Goal: Information Seeking & Learning: Find specific page/section

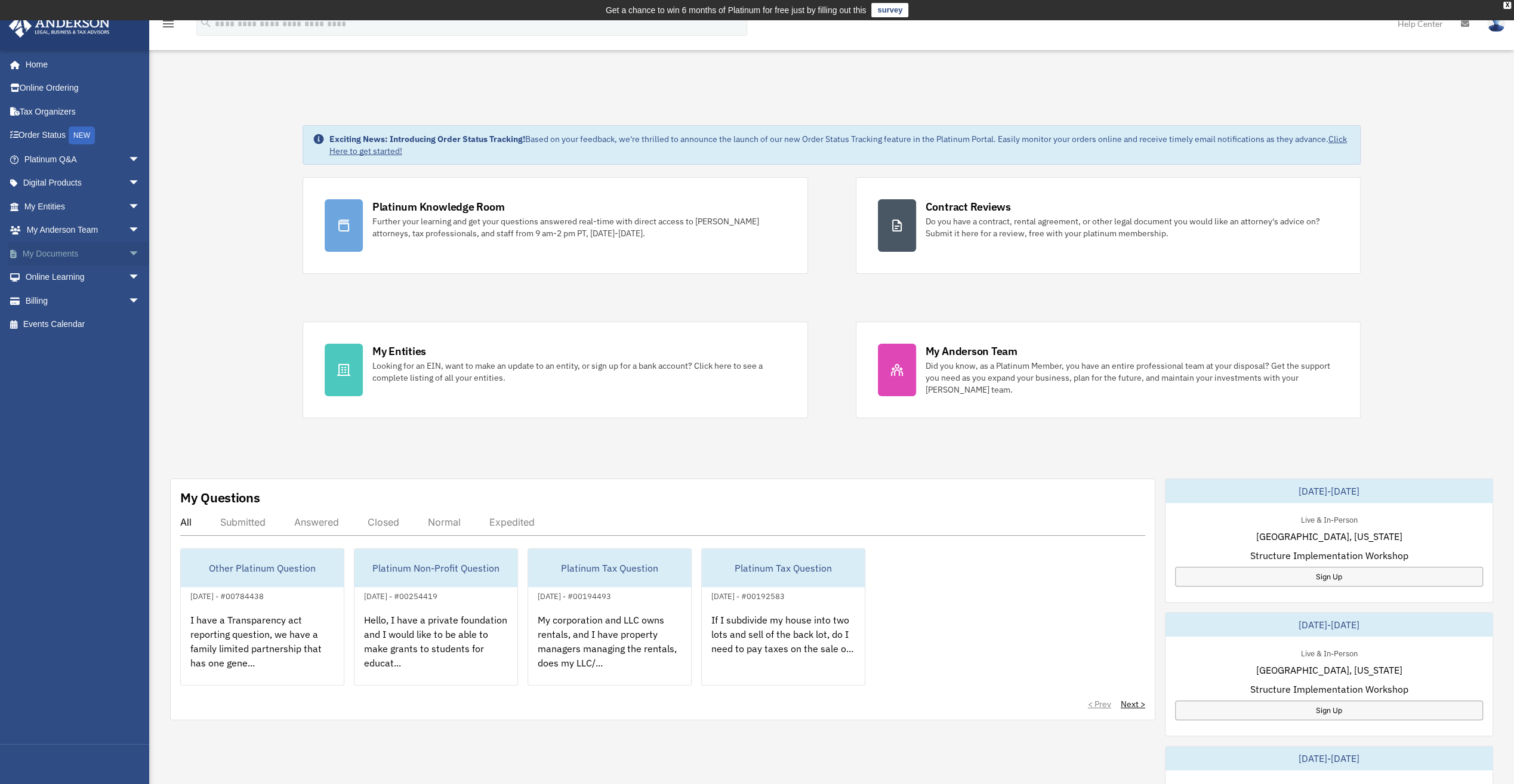
click at [76, 245] on link "My Documents arrow_drop_down" at bounding box center [83, 253] width 149 height 24
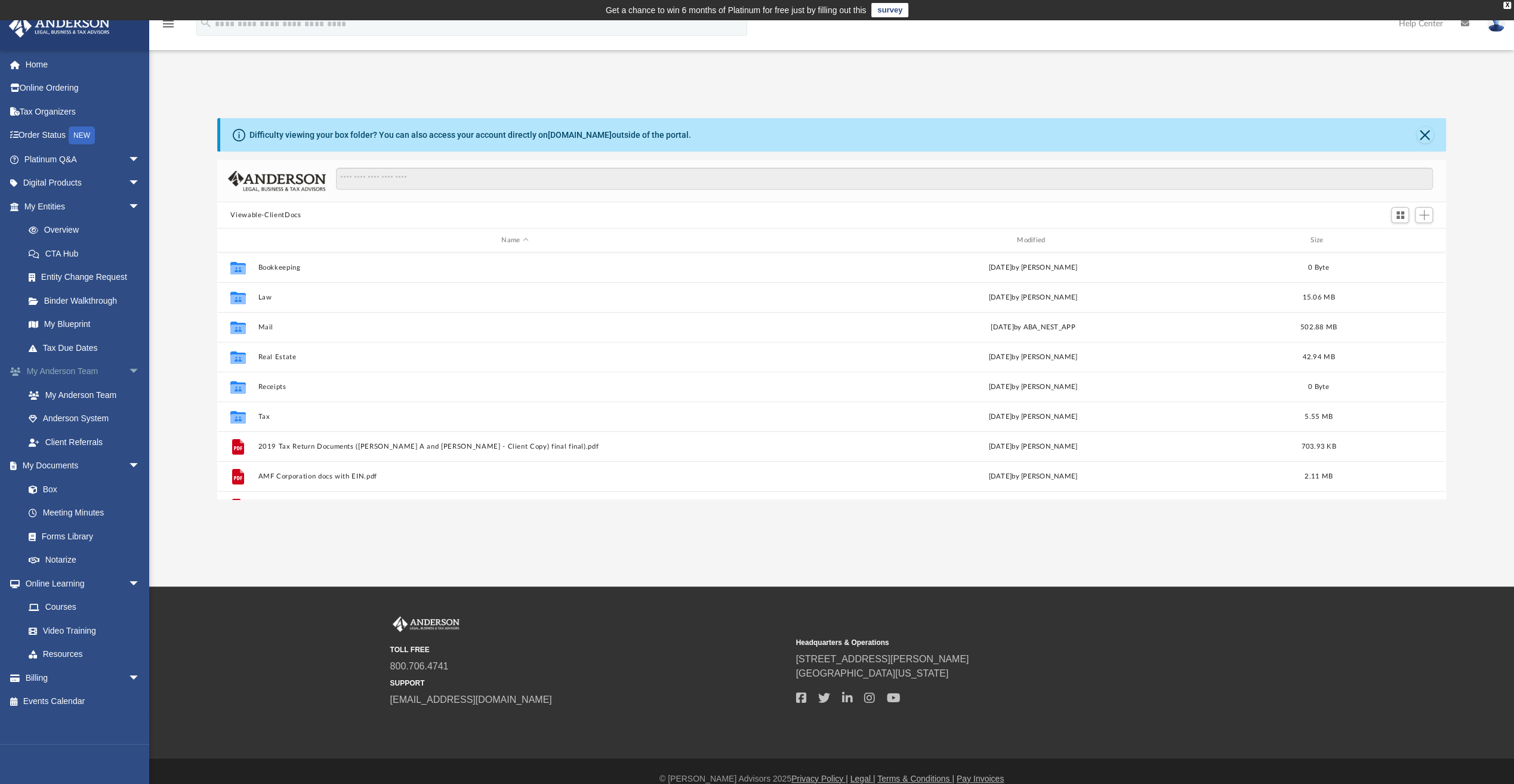
scroll to position [262, 1219]
click at [94, 538] on link "Forms Library" at bounding box center [87, 536] width 141 height 24
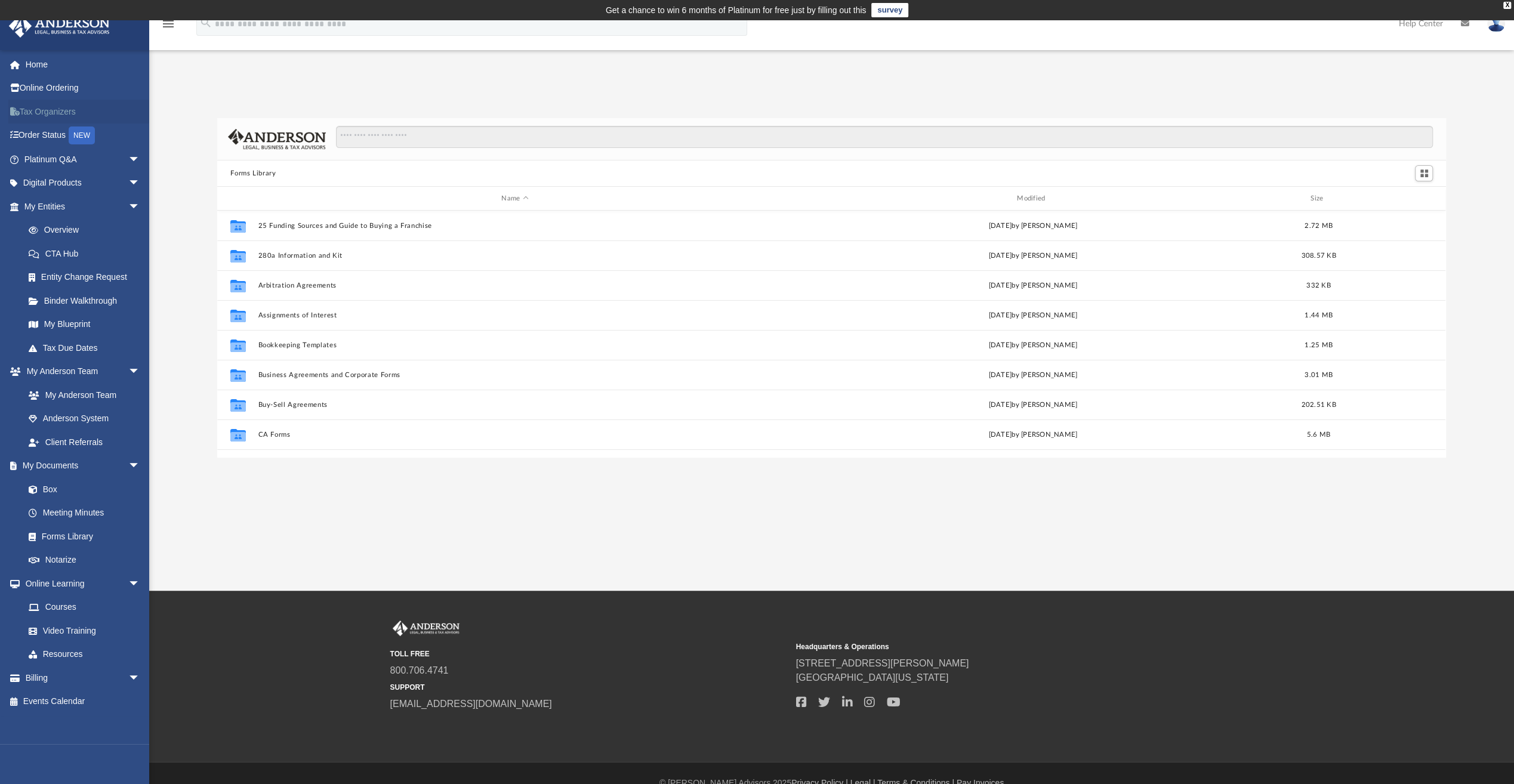
click at [63, 111] on link "Tax Organizers" at bounding box center [83, 111] width 149 height 24
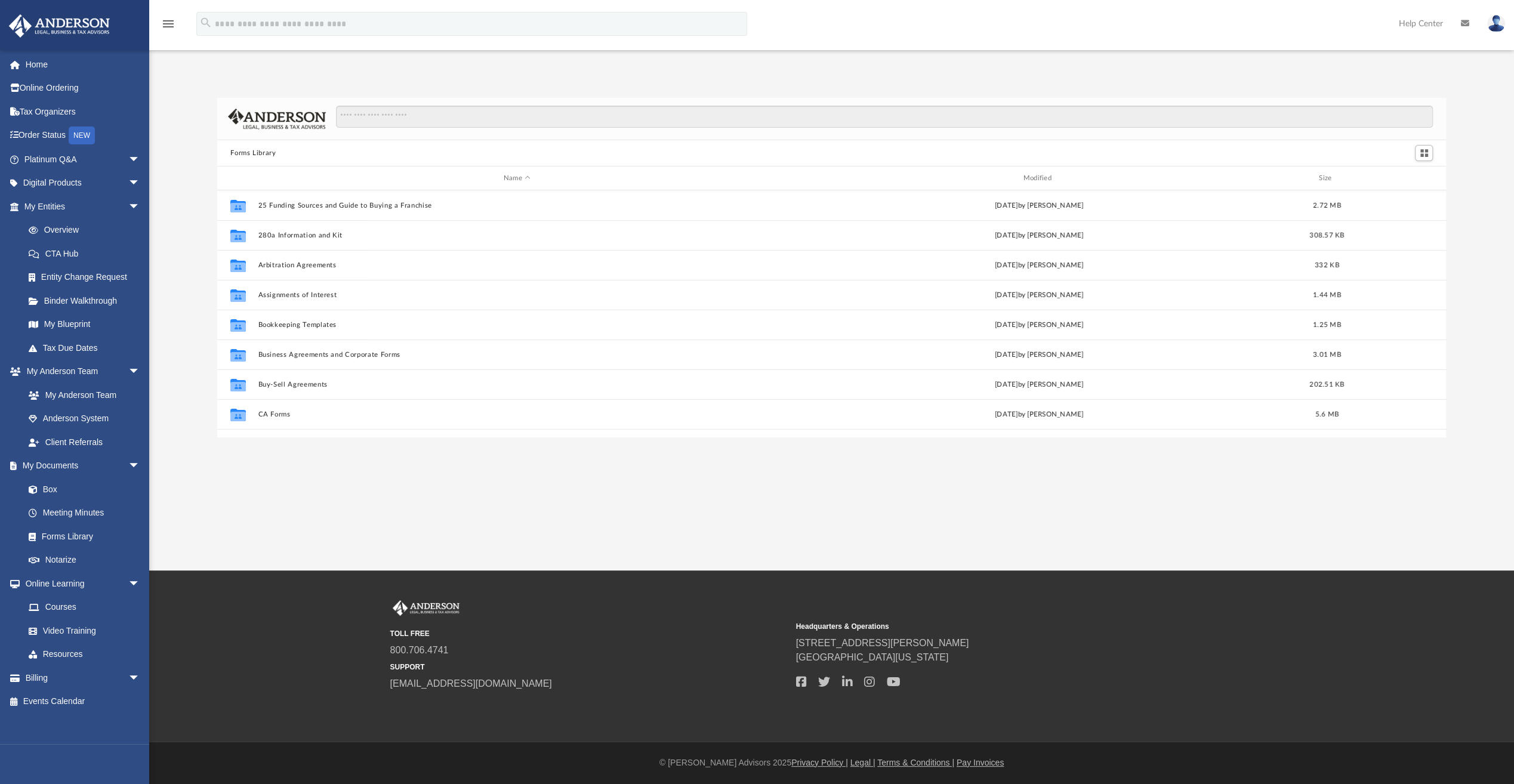
scroll to position [262, 1219]
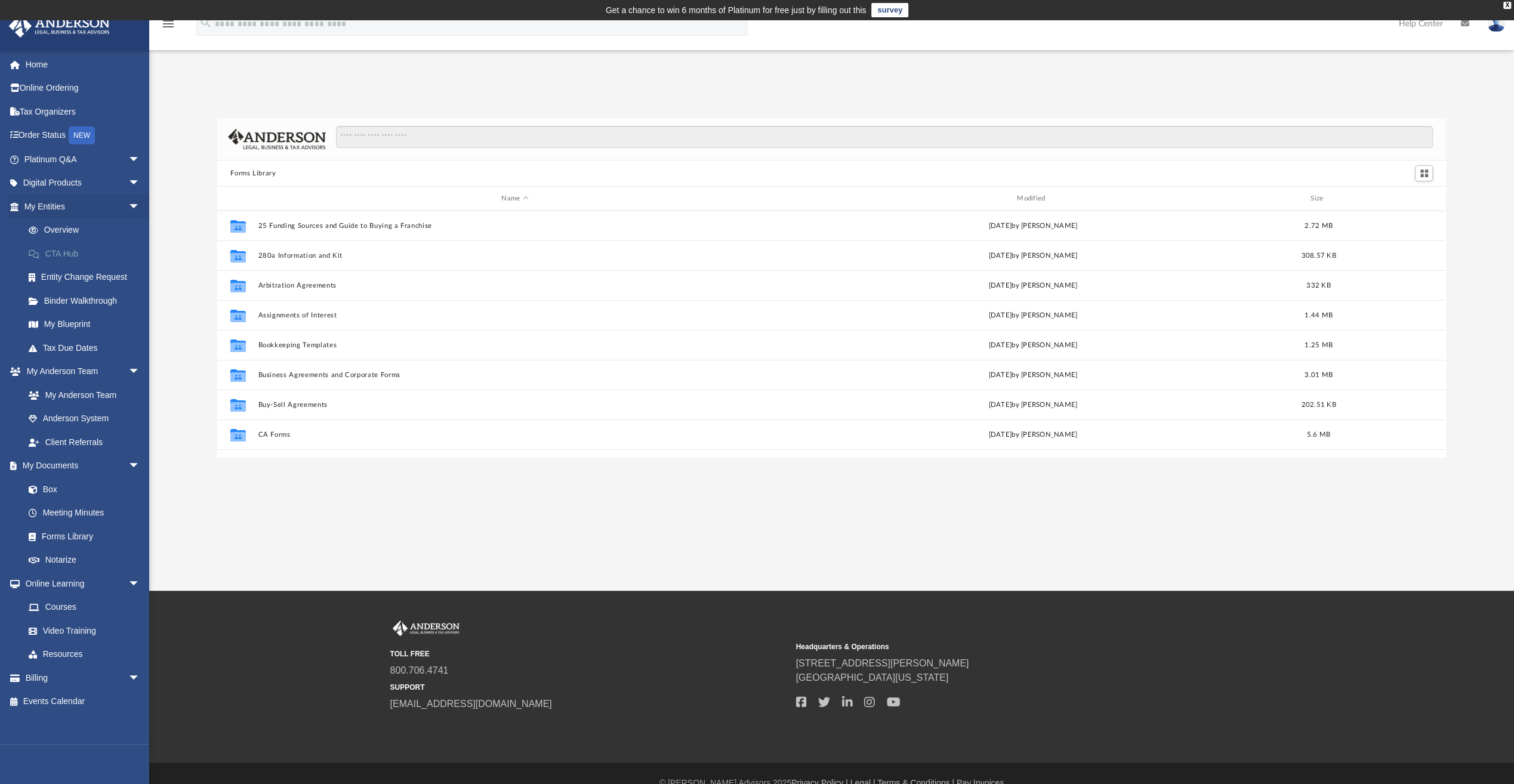
click at [74, 253] on link "CTA Hub" at bounding box center [87, 253] width 141 height 24
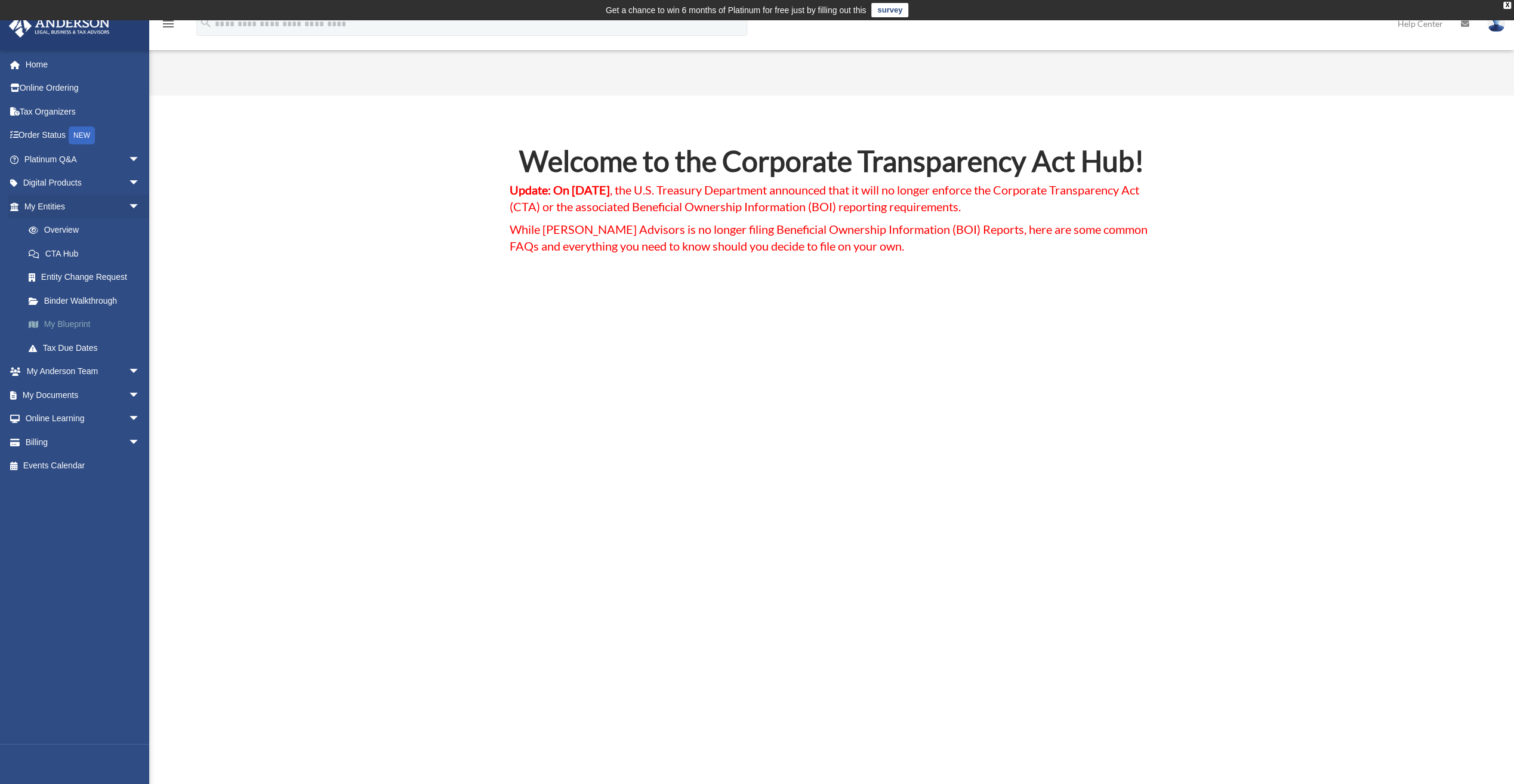
click at [71, 319] on link "My Blueprint" at bounding box center [87, 325] width 141 height 24
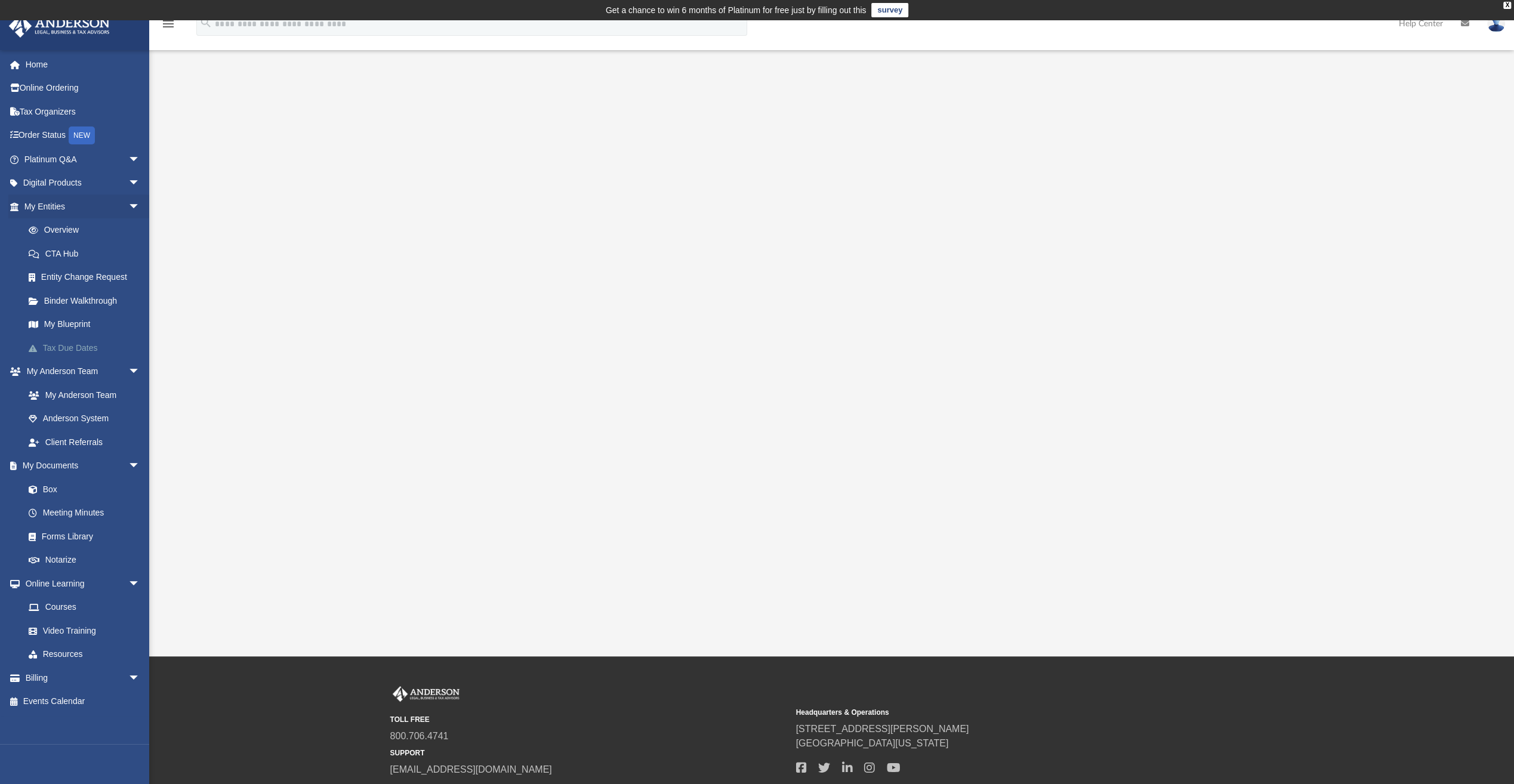
click at [71, 345] on link "Tax Due Dates" at bounding box center [87, 348] width 141 height 24
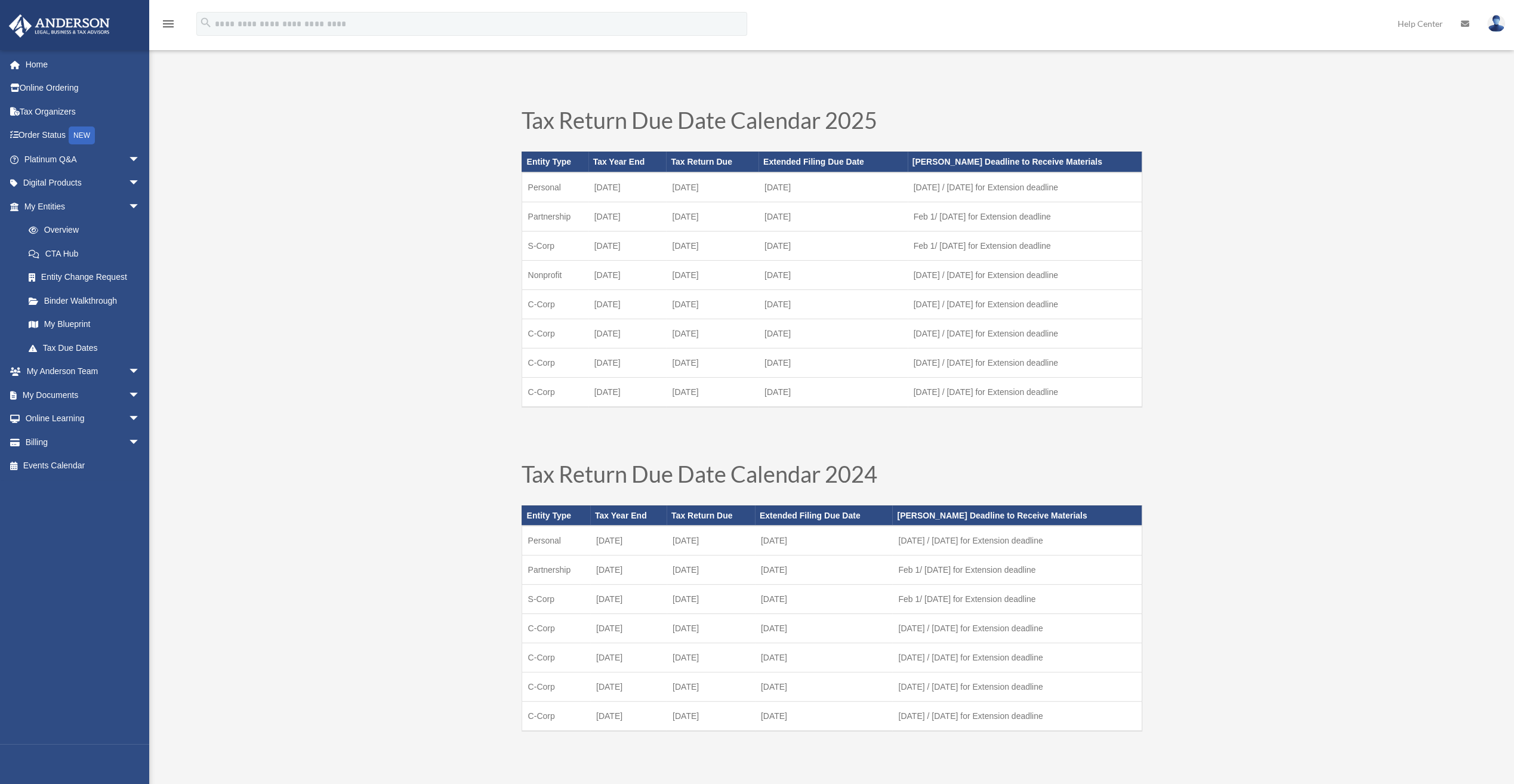
scroll to position [60, 0]
